Goal: Navigation & Orientation: Find specific page/section

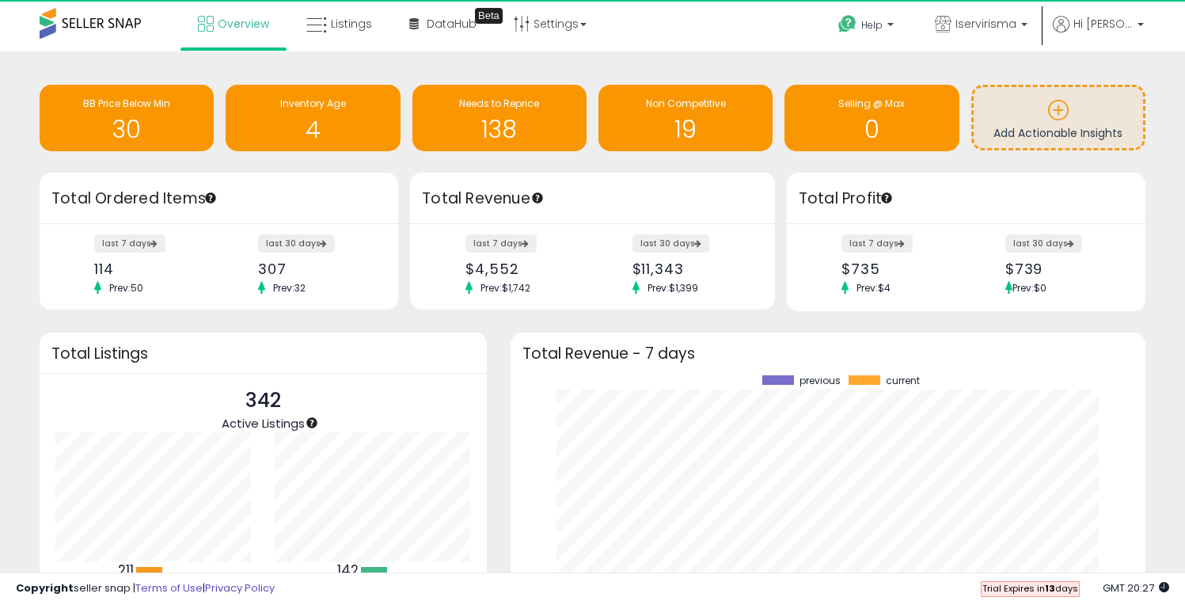
scroll to position [220, 603]
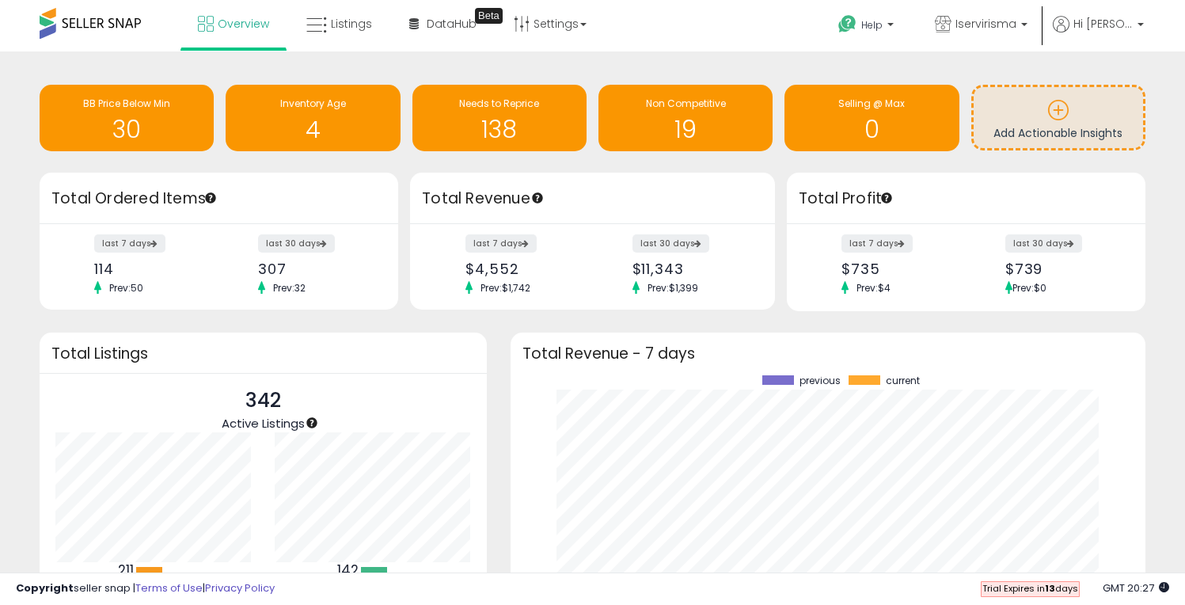
click at [406, 167] on div "Retrieving insights data.. BB Price Below Min 30 Inventory Age 4 Needs to Repri…" at bounding box center [593, 119] width 1130 height 105
click at [349, 26] on span "Listings" at bounding box center [351, 24] width 41 height 16
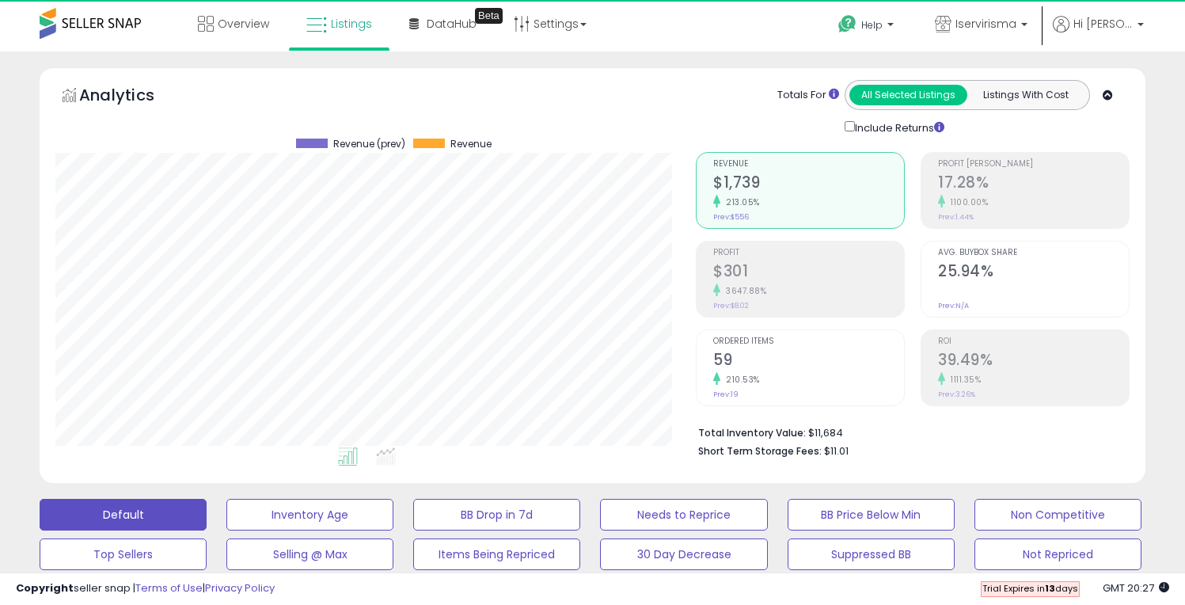
scroll to position [325, 641]
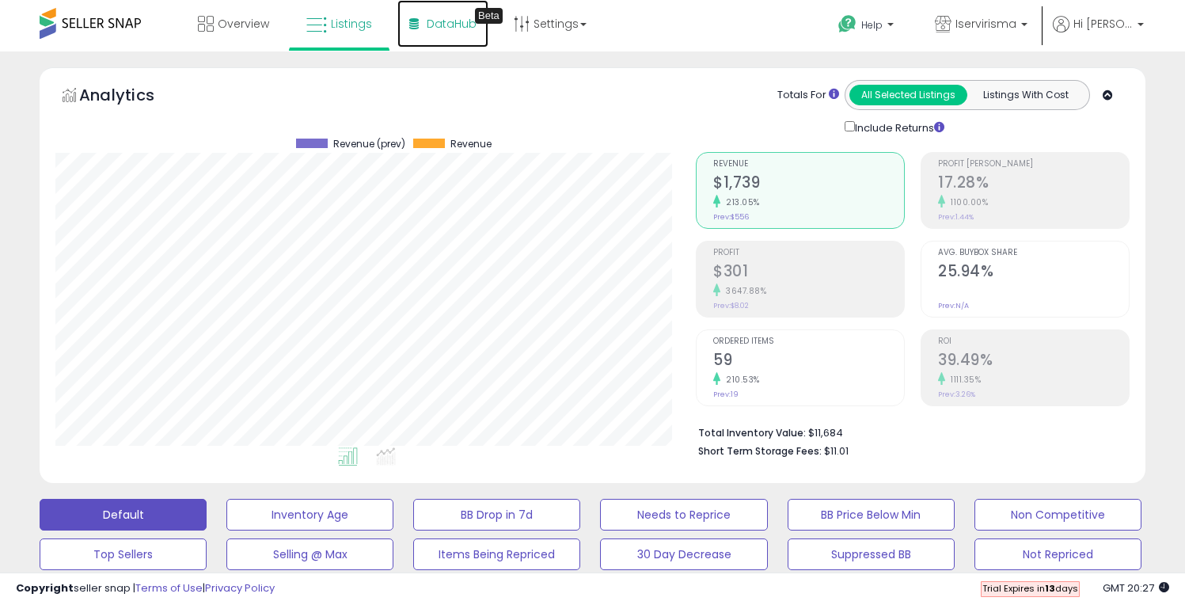
click at [431, 26] on span "DataHub" at bounding box center [452, 24] width 50 height 16
